Goal: Task Accomplishment & Management: Complete application form

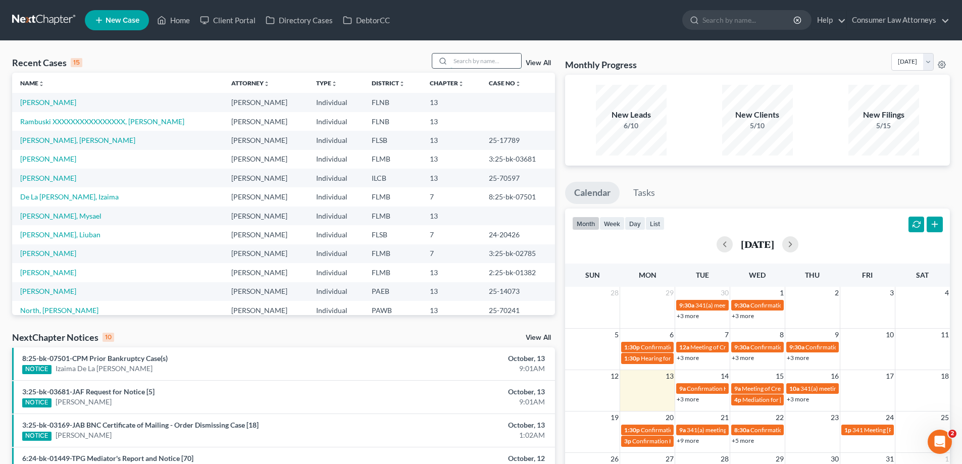
click at [483, 63] on input "search" at bounding box center [485, 61] width 71 height 15
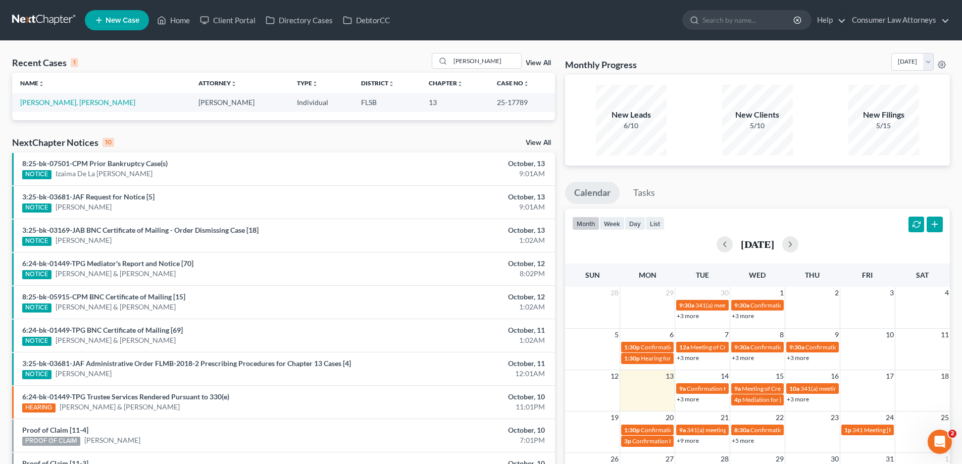
click at [510, 99] on td "25-17789" at bounding box center [522, 102] width 66 height 19
drag, startPoint x: 521, startPoint y: 101, endPoint x: 474, endPoint y: 104, distance: 47.0
click at [489, 104] on td "25-17789" at bounding box center [522, 102] width 66 height 19
copy td "25-17789"
click at [690, 400] on link "+3 more" at bounding box center [688, 399] width 22 height 8
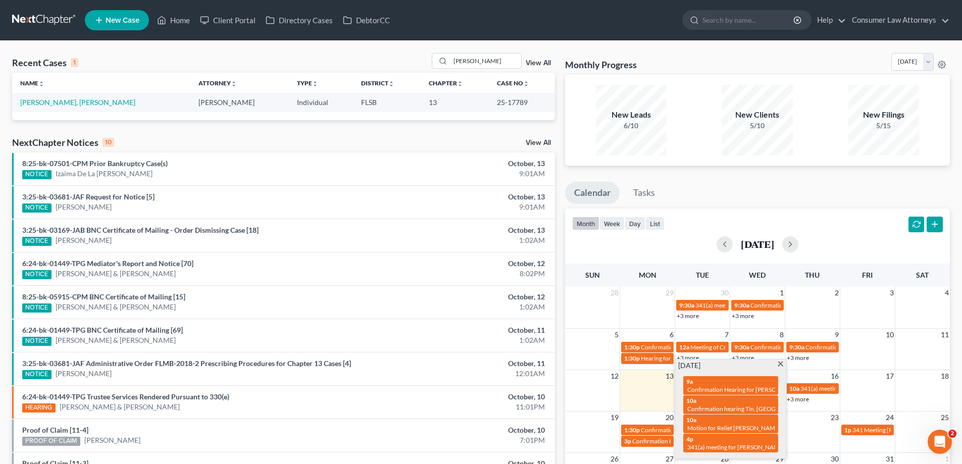
click at [558, 342] on div "Recent Cases 1 [PERSON_NAME] View All Name unfold_more expand_more expand_less …" at bounding box center [283, 303] width 553 height 500
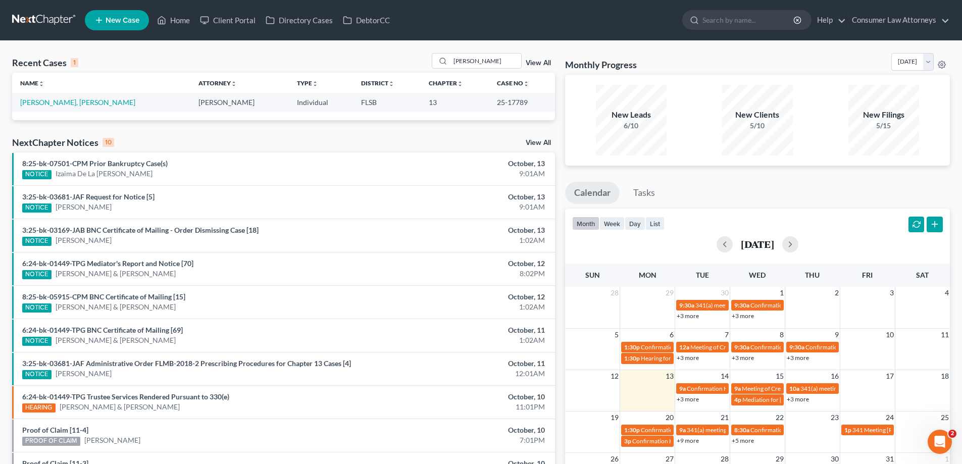
click at [800, 399] on link "+3 more" at bounding box center [798, 399] width 22 height 8
click at [558, 399] on div "Recent Cases 1 [PERSON_NAME] View All Name unfold_more expand_more expand_less …" at bounding box center [283, 303] width 553 height 500
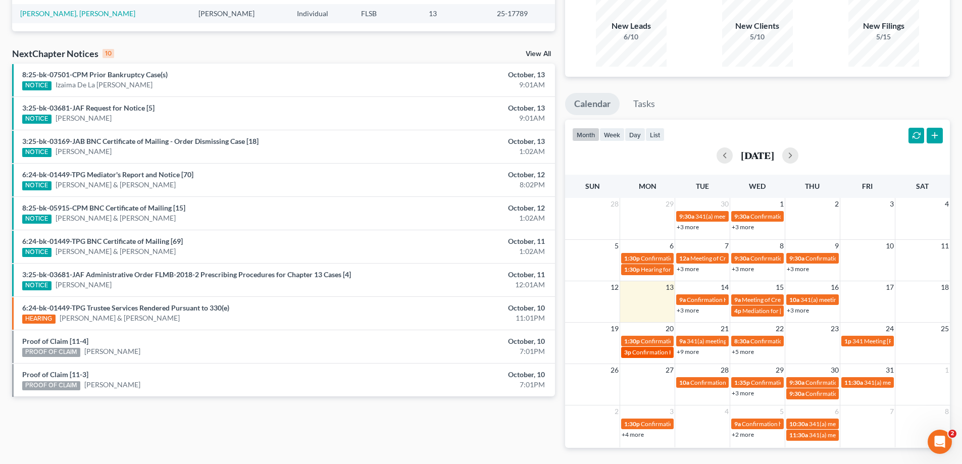
scroll to position [101, 0]
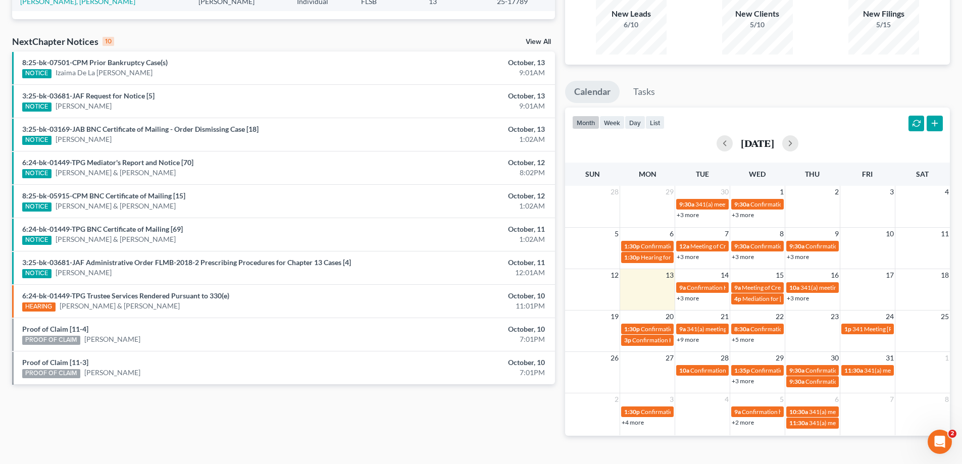
click at [742, 341] on link "+5 more" at bounding box center [743, 340] width 22 height 8
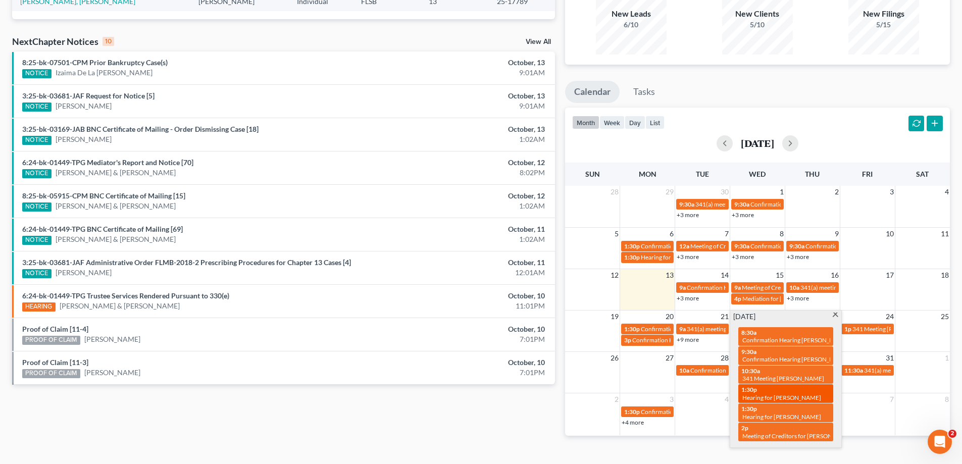
click at [806, 394] on span "Hearing for [PERSON_NAME]" at bounding box center [781, 398] width 79 height 8
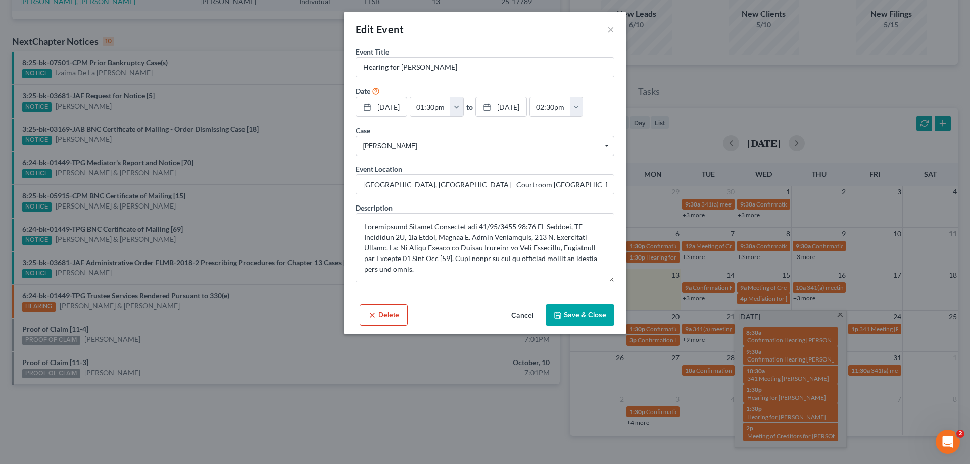
click at [382, 326] on button "Delete" at bounding box center [384, 314] width 48 height 21
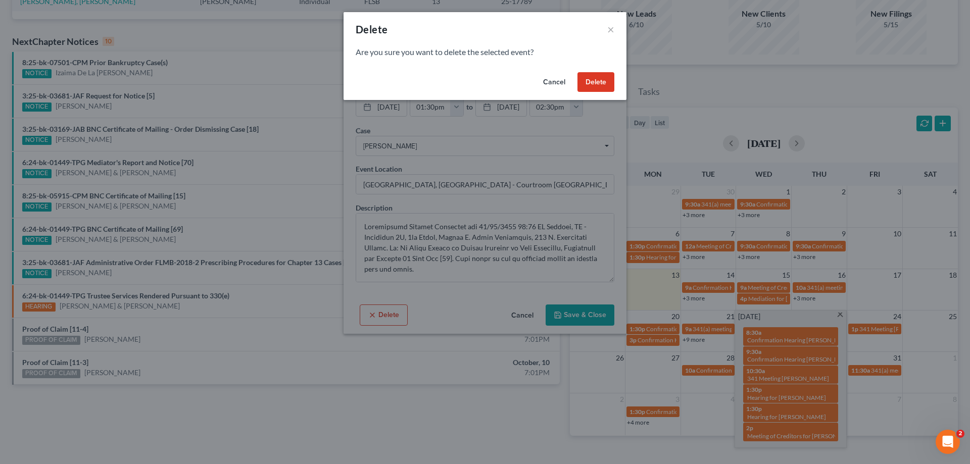
click at [597, 79] on button "Delete" at bounding box center [595, 82] width 37 height 20
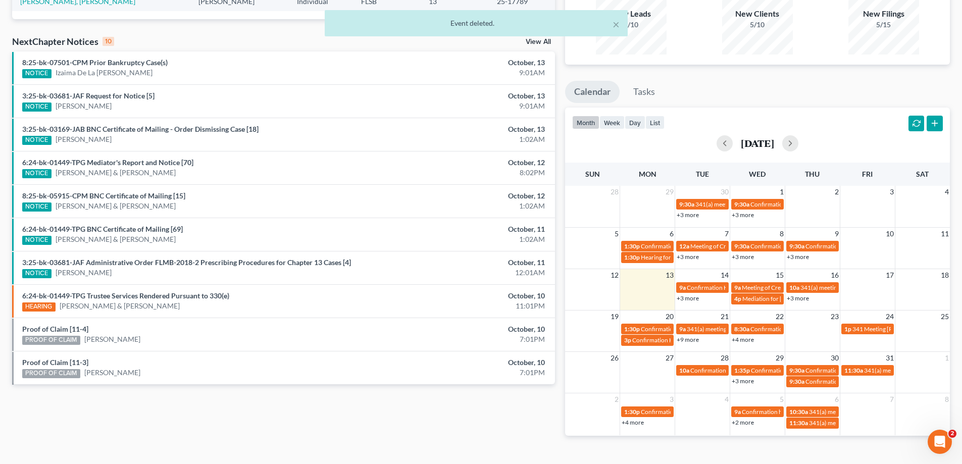
click at [745, 339] on link "+4 more" at bounding box center [743, 340] width 22 height 8
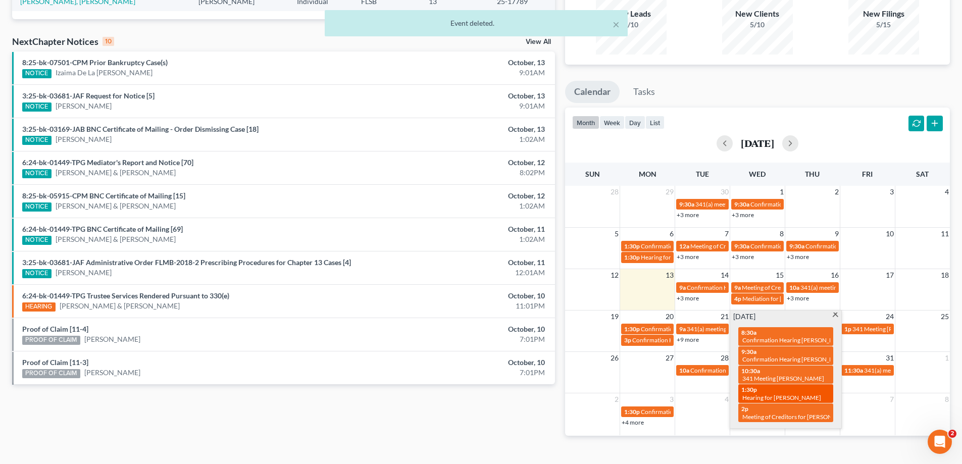
click at [789, 394] on span "Hearing for [PERSON_NAME]" at bounding box center [781, 398] width 79 height 8
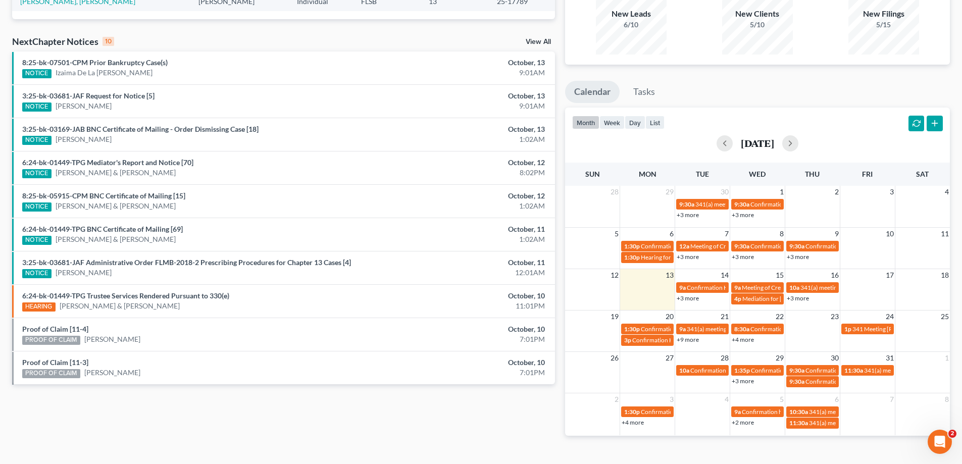
click at [789, 390] on div "Edit Event × Event Title * Hearing for [PERSON_NAME] Date [DATE] close Date [DA…" at bounding box center [481, 232] width 962 height 464
click at [749, 340] on link "+4 more" at bounding box center [743, 340] width 22 height 8
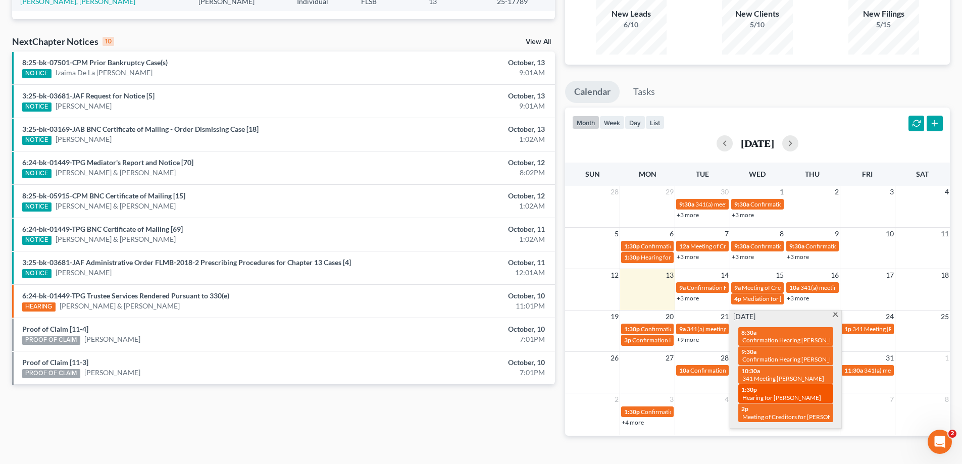
click at [771, 394] on span "Hearing for [PERSON_NAME]" at bounding box center [781, 398] width 79 height 8
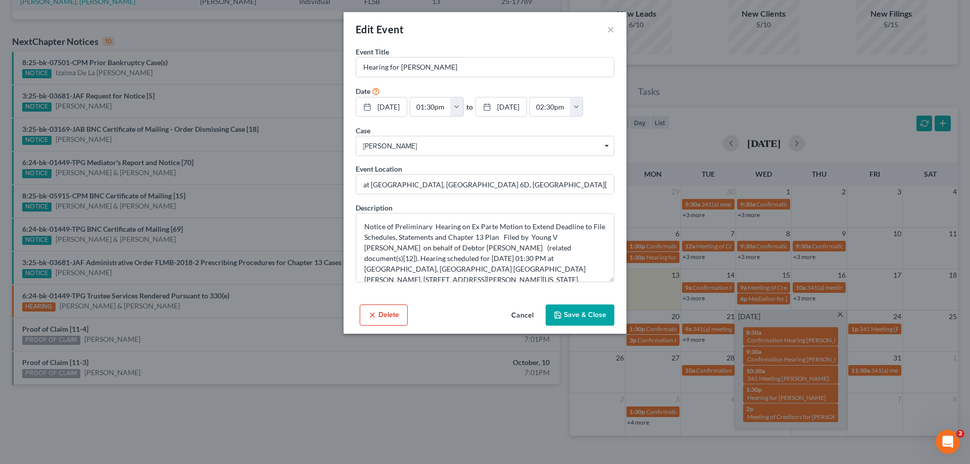
click at [382, 326] on button "Delete" at bounding box center [384, 314] width 48 height 21
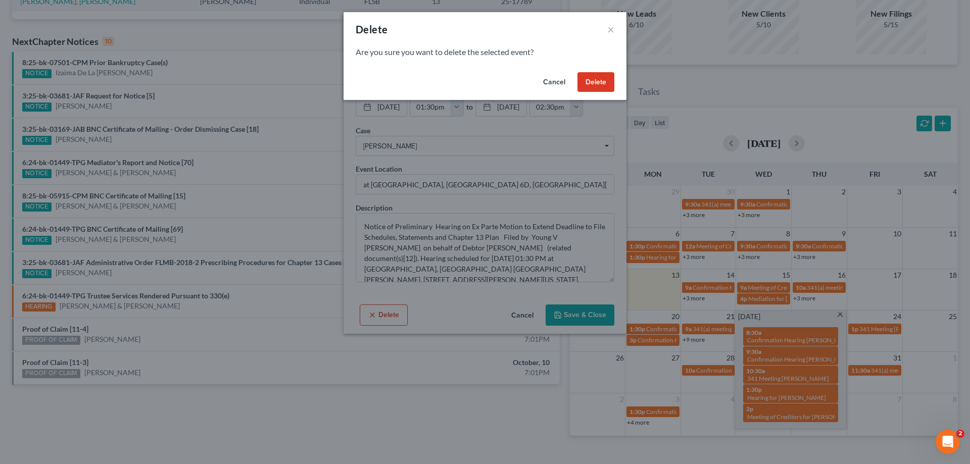
click at [595, 73] on button "Delete" at bounding box center [595, 82] width 37 height 20
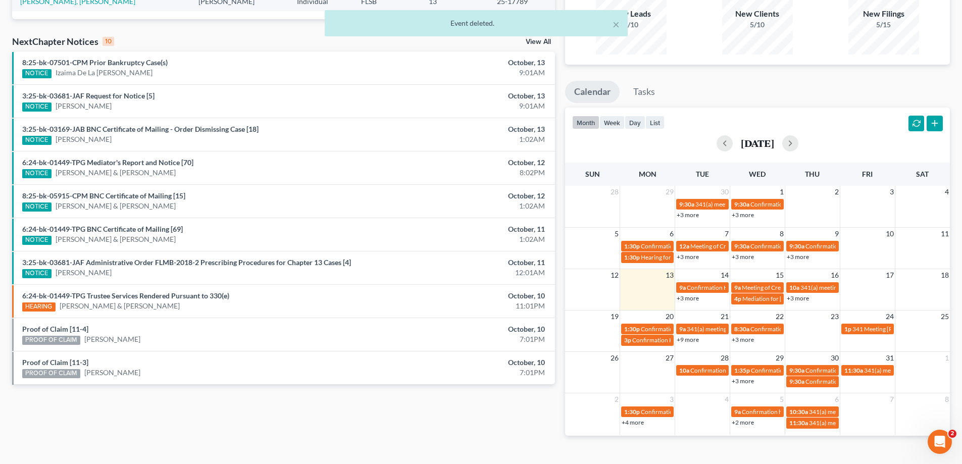
click at [685, 337] on link "+9 more" at bounding box center [688, 340] width 22 height 8
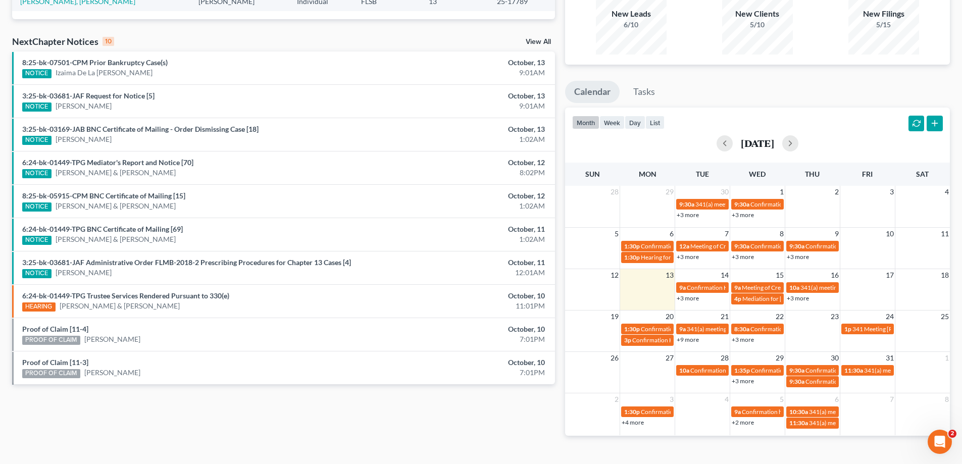
click at [558, 423] on div "Recent Cases 1 [PERSON_NAME] View All Name unfold_more expand_more expand_less …" at bounding box center [283, 202] width 553 height 500
click at [795, 298] on link "+3 more" at bounding box center [798, 298] width 22 height 8
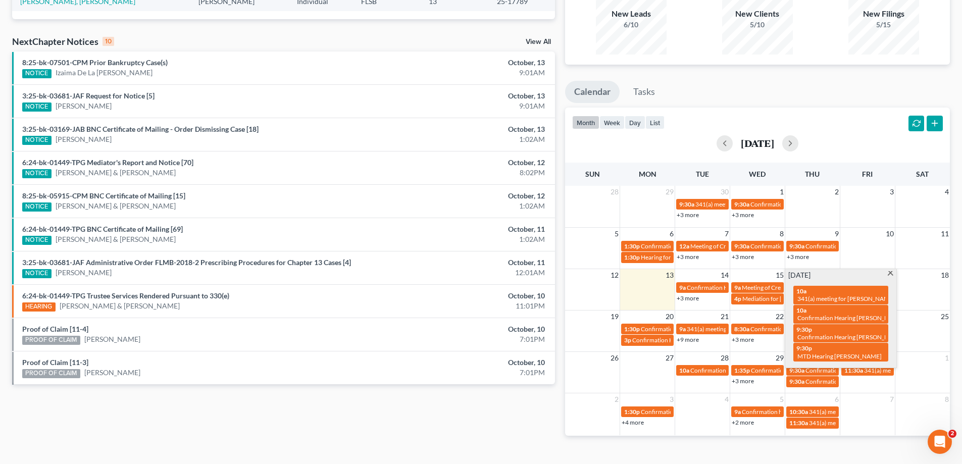
scroll to position [0, 0]
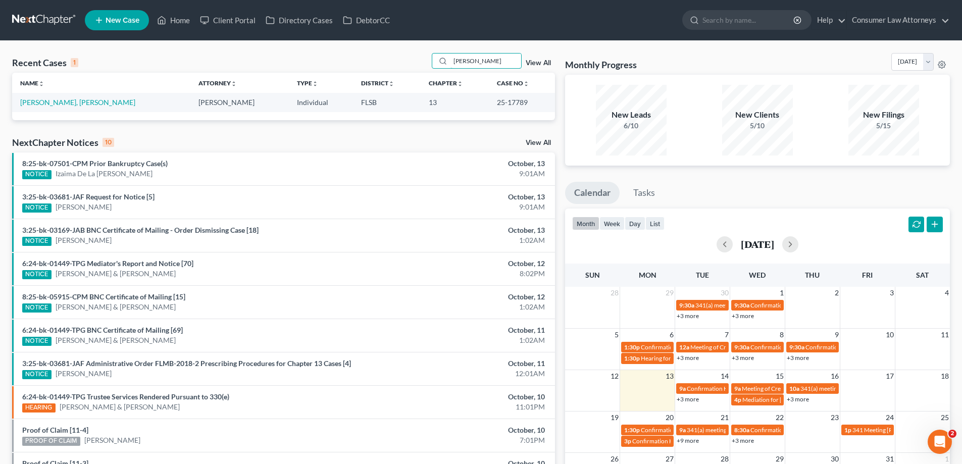
drag, startPoint x: 488, startPoint y: 64, endPoint x: 348, endPoint y: 84, distance: 141.4
click at [348, 84] on div "Recent Cases 1 [PERSON_NAME] View All Name unfold_more expand_more expand_less …" at bounding box center [283, 86] width 543 height 67
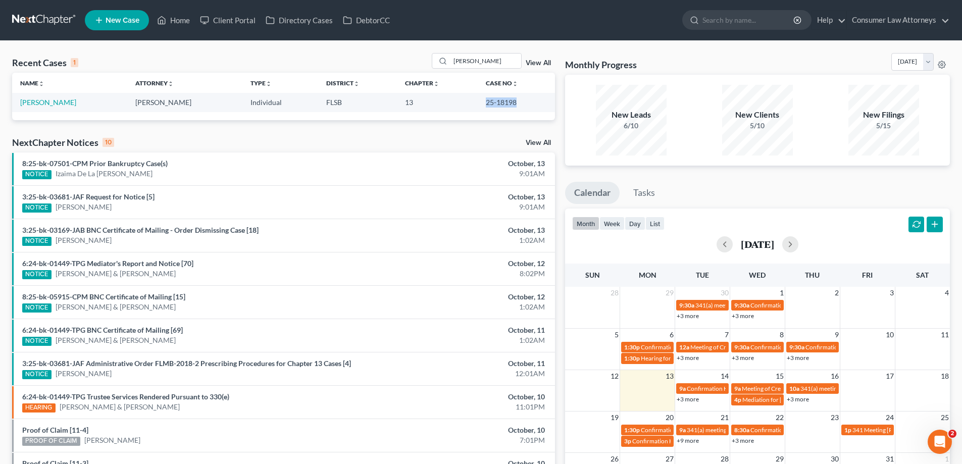
drag, startPoint x: 514, startPoint y: 103, endPoint x: 479, endPoint y: 104, distance: 34.4
click at [479, 104] on td "25-18198" at bounding box center [516, 102] width 77 height 19
copy td "25-18198"
drag, startPoint x: 438, startPoint y: 67, endPoint x: 374, endPoint y: 86, distance: 66.5
click at [400, 77] on div "Recent Cases 1 [PERSON_NAME] View All Name unfold_more expand_more expand_less …" at bounding box center [283, 86] width 543 height 67
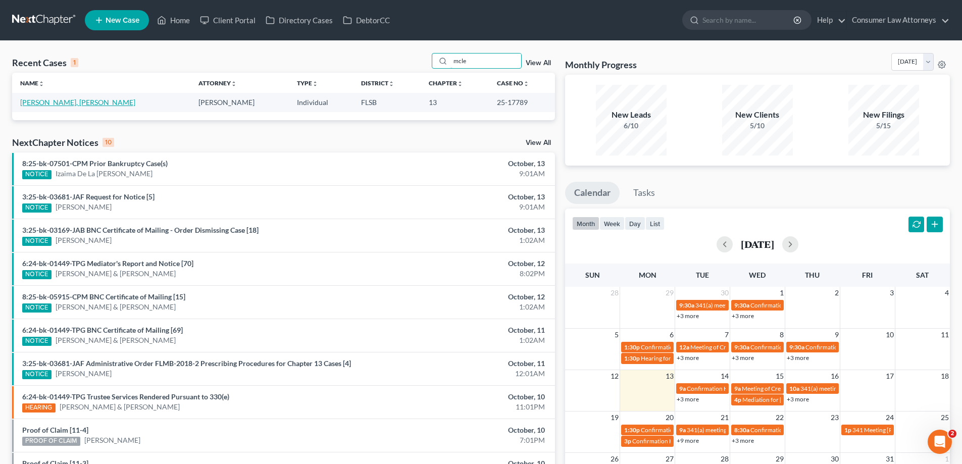
type input "mcle"
click at [52, 101] on link "[PERSON_NAME], [PERSON_NAME]" at bounding box center [77, 102] width 115 height 9
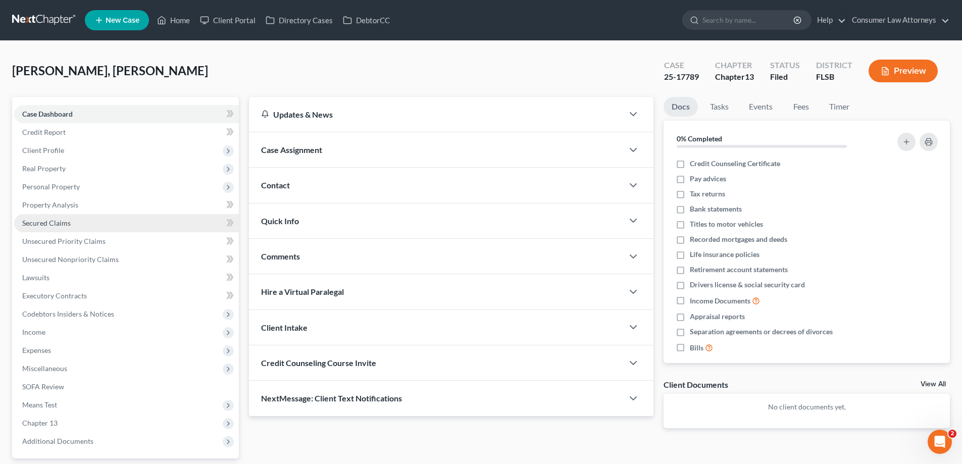
click at [62, 223] on span "Secured Claims" at bounding box center [46, 223] width 48 height 9
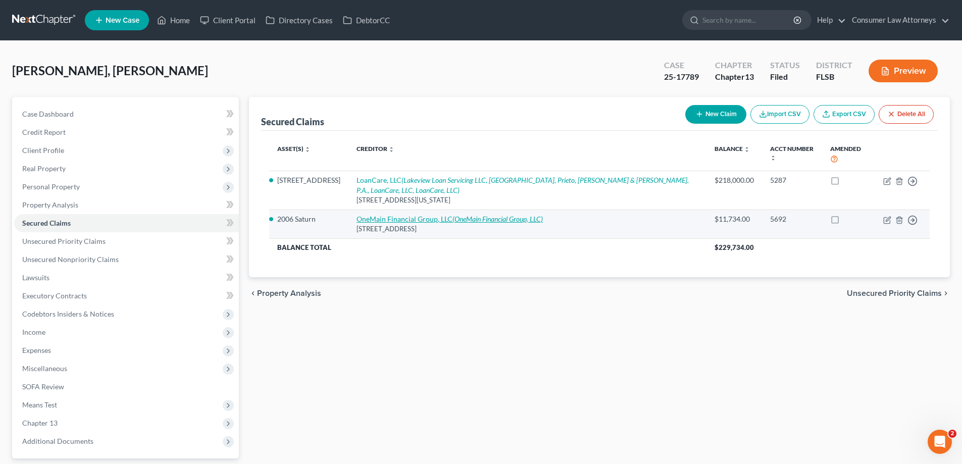
click at [456, 215] on icon "(OneMain Financial Group, LLC)" at bounding box center [497, 219] width 90 height 9
select select "15"
select select "2"
select select "0"
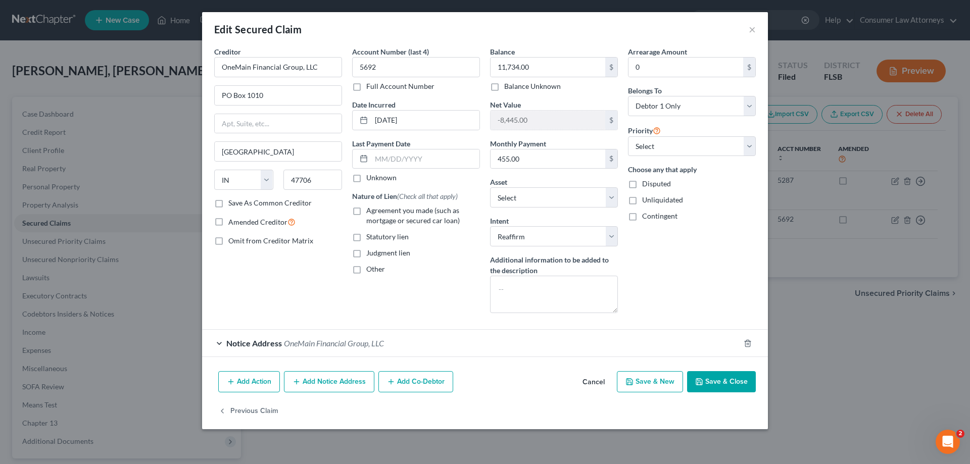
click at [729, 379] on button "Save & Close" at bounding box center [721, 381] width 69 height 21
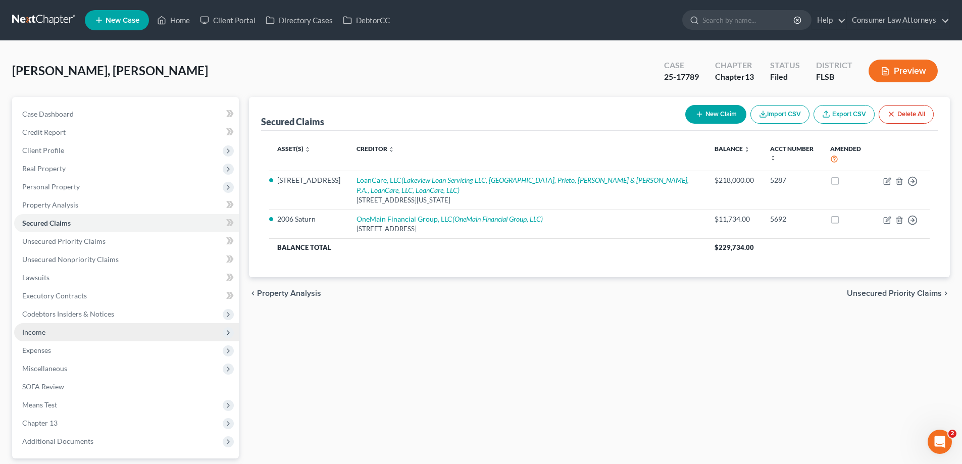
click at [29, 337] on span "Income" at bounding box center [126, 332] width 225 height 18
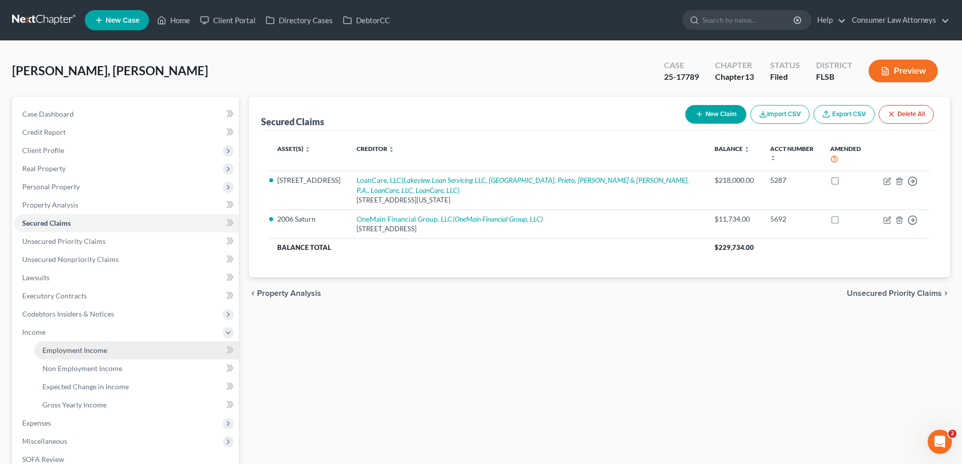
click at [61, 353] on span "Employment Income" at bounding box center [74, 350] width 65 height 9
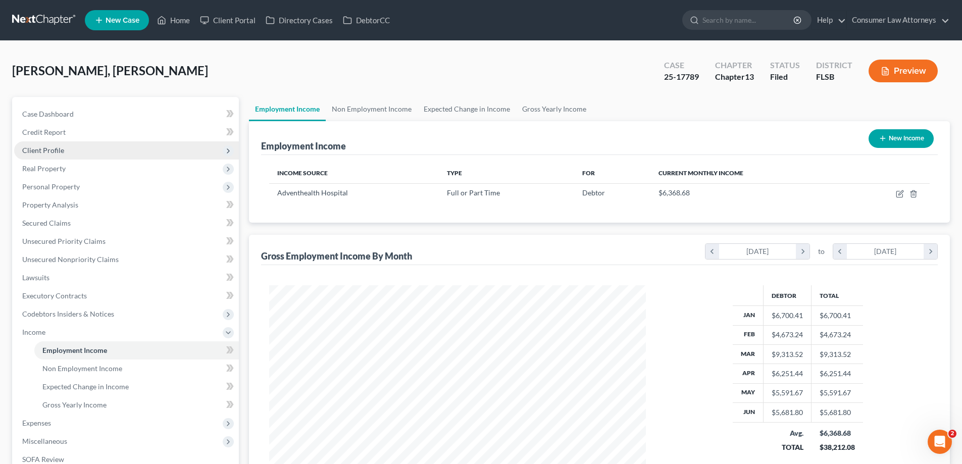
click at [48, 153] on span "Client Profile" at bounding box center [43, 150] width 42 height 9
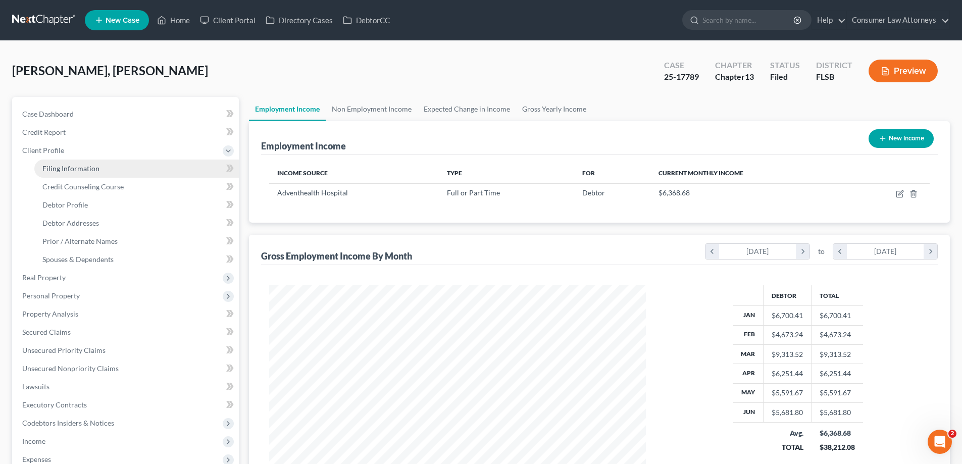
click at [71, 166] on span "Filing Information" at bounding box center [70, 168] width 57 height 9
select select "1"
select select "0"
select select "3"
select select "1"
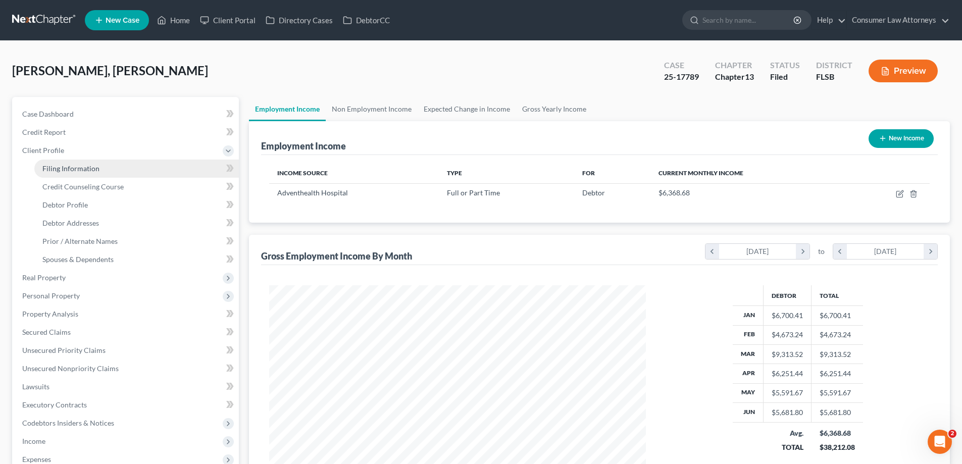
select select "9"
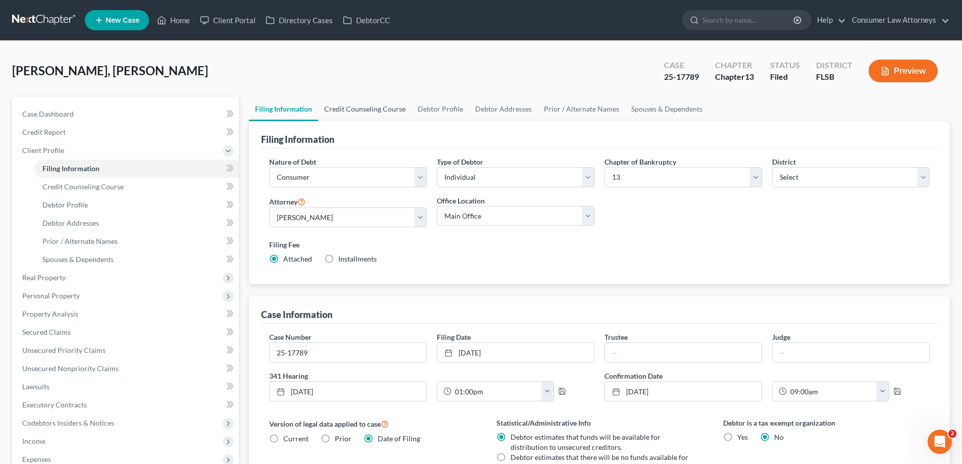
click at [380, 108] on link "Credit Counseling Course" at bounding box center [364, 109] width 93 height 24
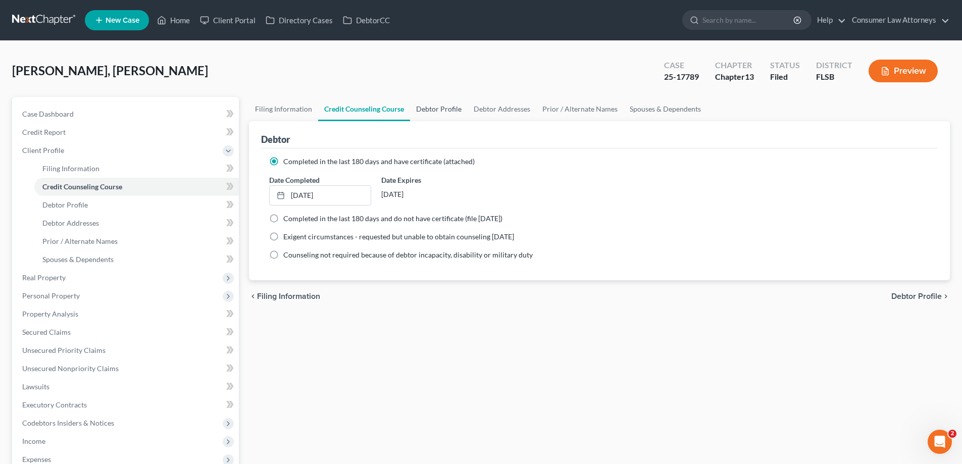
click at [420, 112] on link "Debtor Profile" at bounding box center [439, 109] width 58 height 24
select select "0"
select select "1"
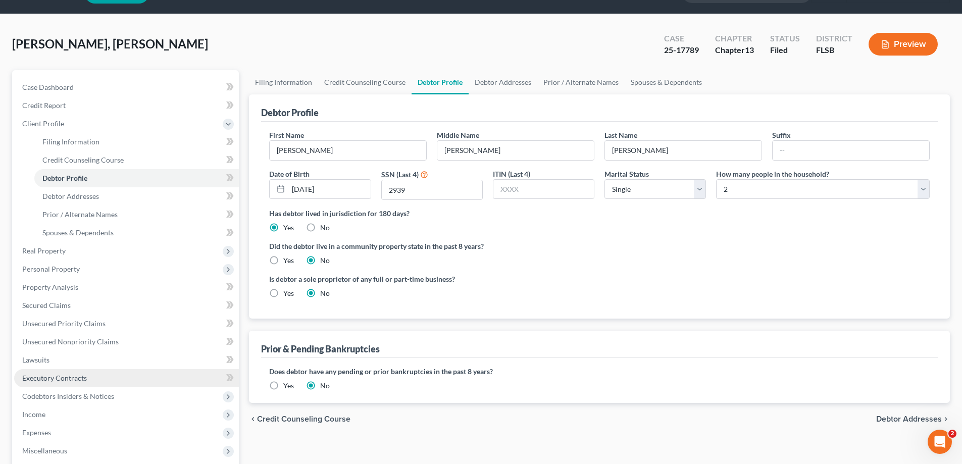
scroll to position [50, 0]
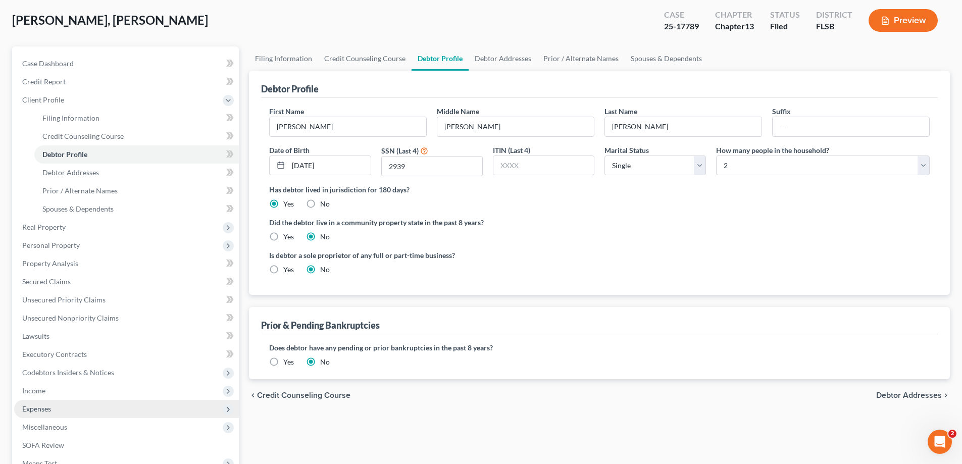
click at [37, 408] on span "Expenses" at bounding box center [36, 408] width 29 height 9
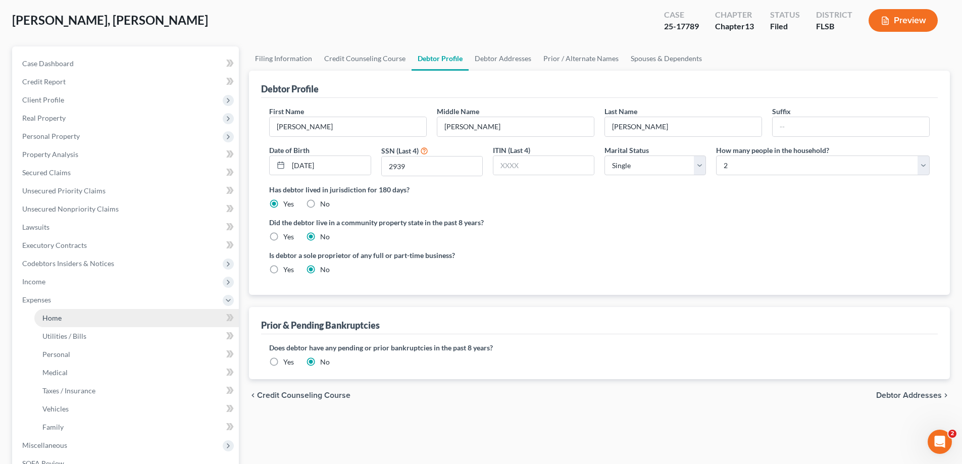
click at [52, 320] on span "Home" at bounding box center [51, 318] width 19 height 9
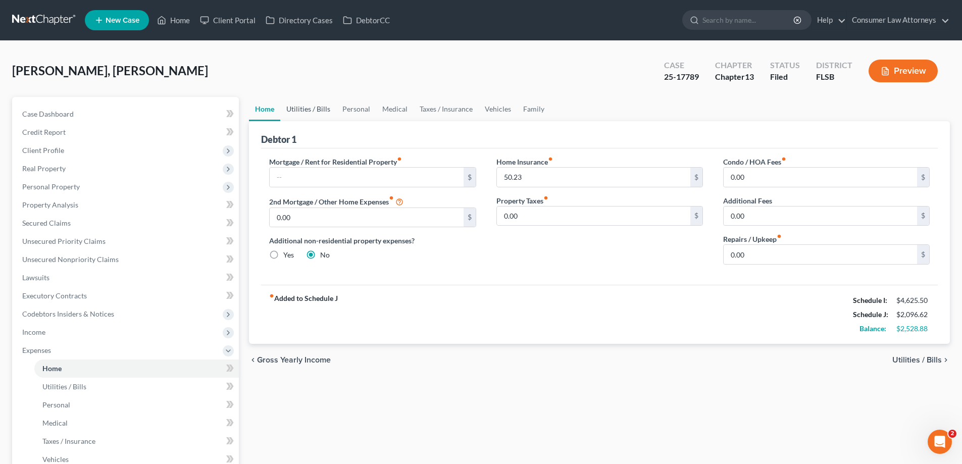
click at [323, 111] on link "Utilities / Bills" at bounding box center [308, 109] width 56 height 24
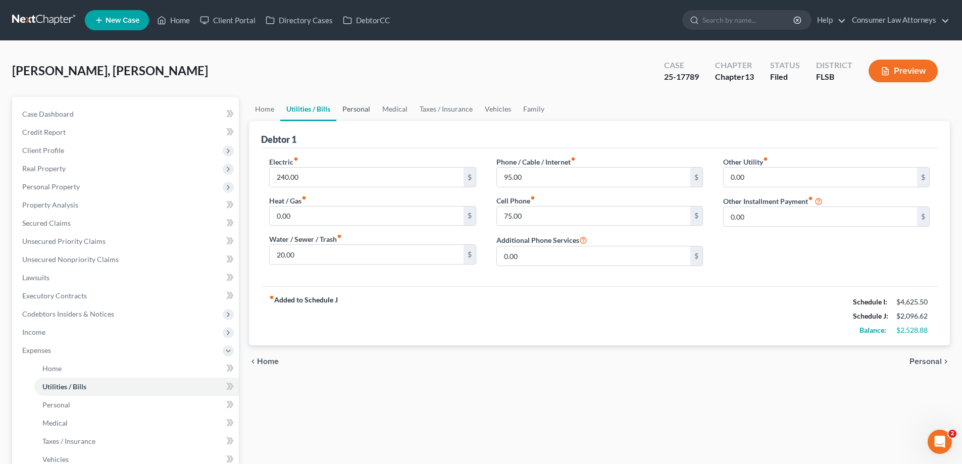
click at [364, 109] on link "Personal" at bounding box center [356, 109] width 40 height 24
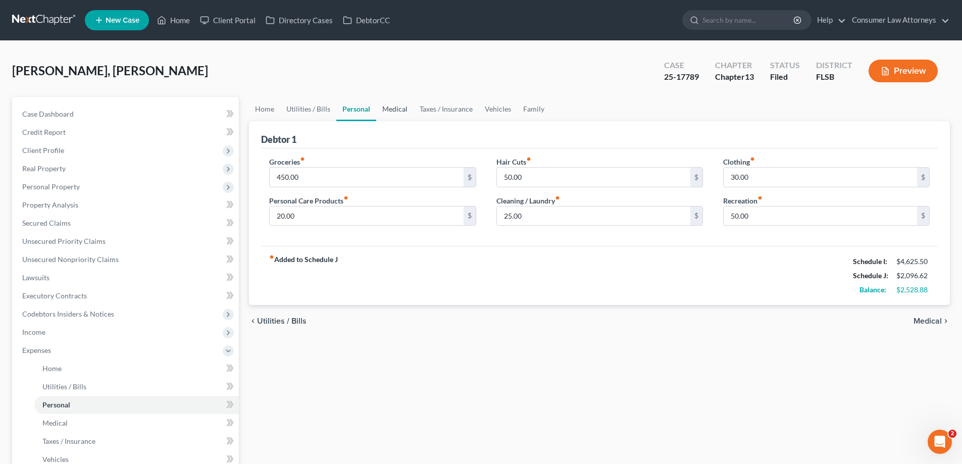
click at [387, 111] on link "Medical" at bounding box center [394, 109] width 37 height 24
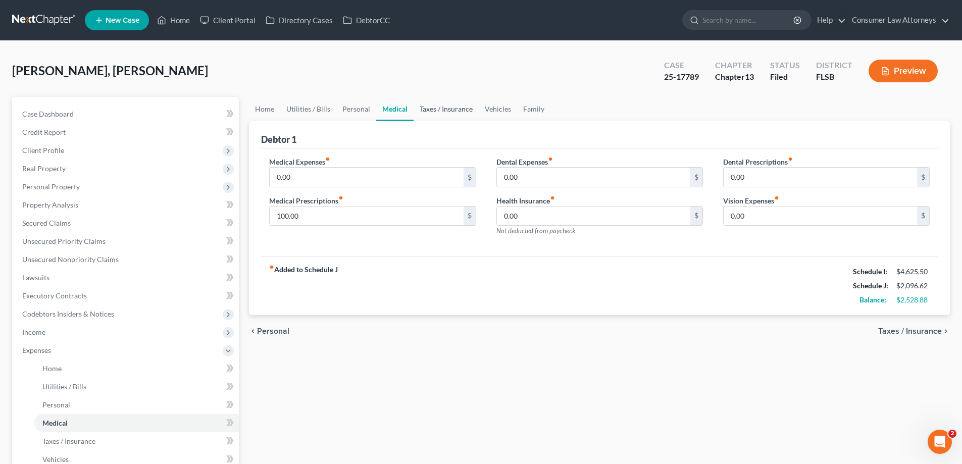
click at [439, 112] on link "Taxes / Insurance" at bounding box center [446, 109] width 65 height 24
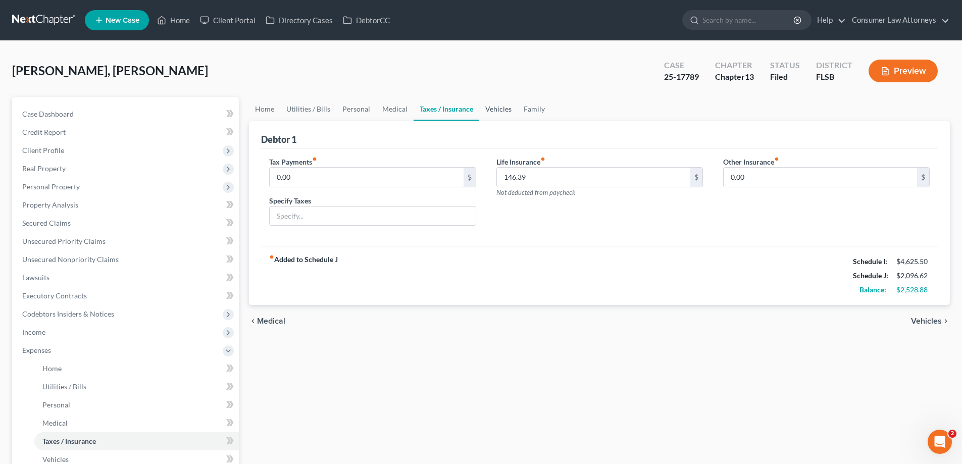
click at [488, 112] on link "Vehicles" at bounding box center [498, 109] width 38 height 24
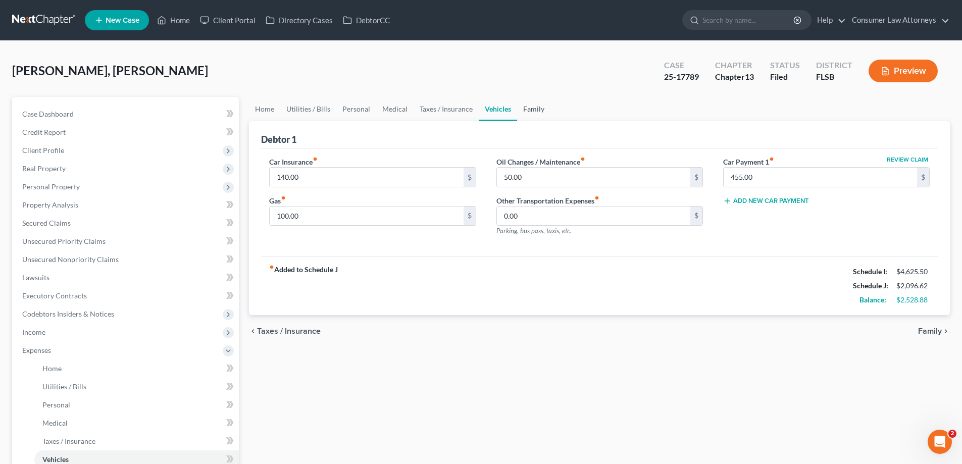
click at [532, 111] on link "Family" at bounding box center [533, 109] width 33 height 24
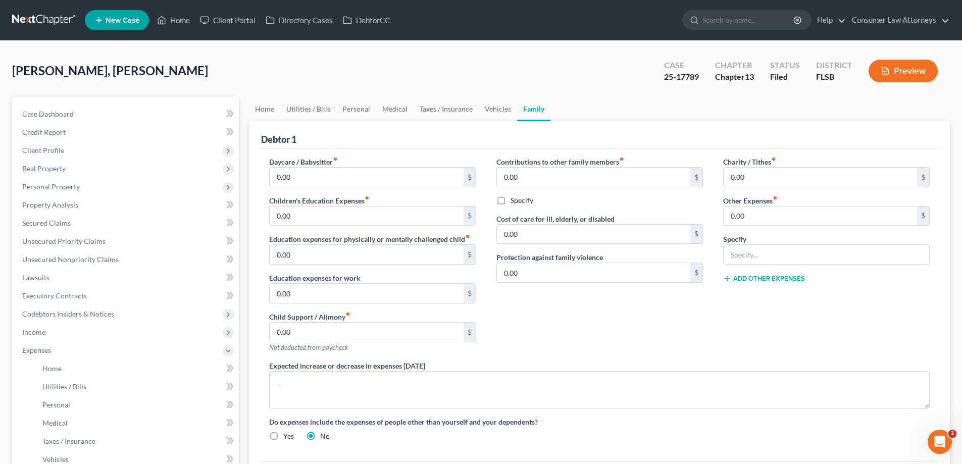
click at [244, 138] on div "Home Utilities / Bills Personal Medical Taxes / Insurance Vehicles Family Debto…" at bounding box center [599, 370] width 711 height 547
drag, startPoint x: 108, startPoint y: 71, endPoint x: 14, endPoint y: 66, distance: 94.6
click at [14, 66] on span "[PERSON_NAME], [PERSON_NAME]" at bounding box center [110, 70] width 196 height 15
drag, startPoint x: 12, startPoint y: 69, endPoint x: 108, endPoint y: 75, distance: 96.1
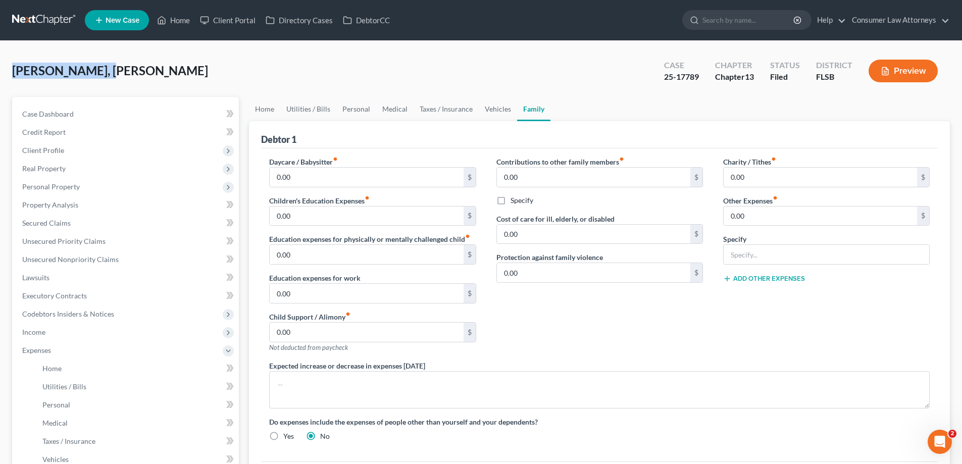
click at [108, 75] on div "[PERSON_NAME], [PERSON_NAME] Upgraded Case 25-17789 Chapter Chapter 13 Status F…" at bounding box center [481, 352] width 962 height 623
click at [244, 115] on div "Home Utilities / Bills Personal Medical Taxes / Insurance Vehicles Family Debto…" at bounding box center [599, 370] width 711 height 547
